Goal: Information Seeking & Learning: Compare options

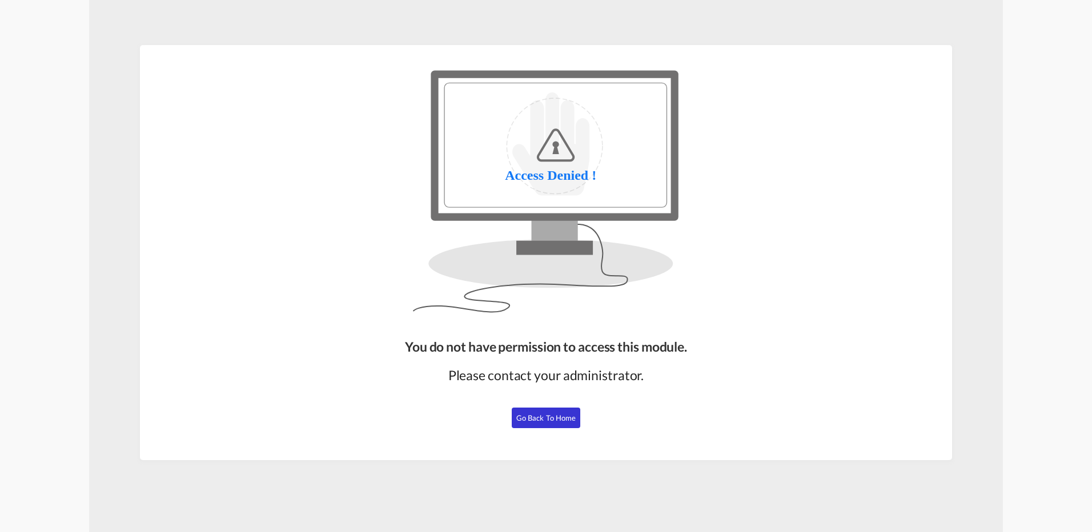
click at [563, 422] on span "Go Back to Home" at bounding box center [546, 418] width 60 height 9
